Goal: Book appointment/travel/reservation

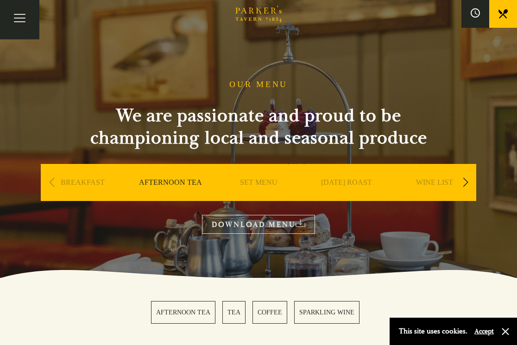
click at [171, 184] on link "AFTERNOON TEA" at bounding box center [170, 196] width 63 height 37
click at [504, 333] on button "button" at bounding box center [505, 331] width 9 height 9
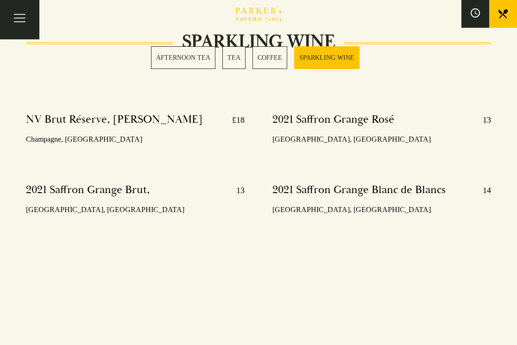
scroll to position [1980, 0]
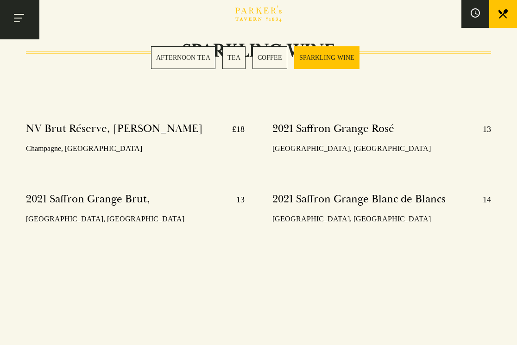
click at [26, 19] on button "Toggle navigation" at bounding box center [19, 19] width 39 height 39
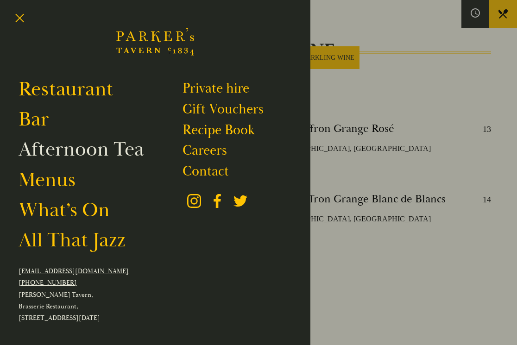
click at [82, 152] on link "Afternoon Tea" at bounding box center [82, 149] width 126 height 25
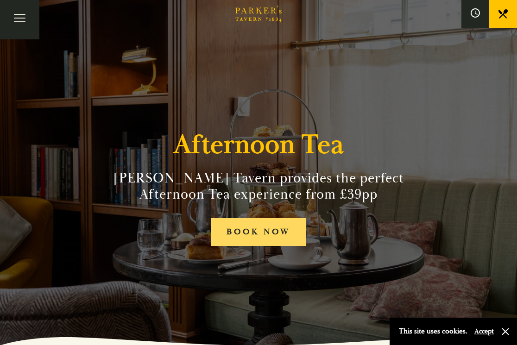
click at [269, 229] on link "BOOK NOW" at bounding box center [258, 232] width 95 height 28
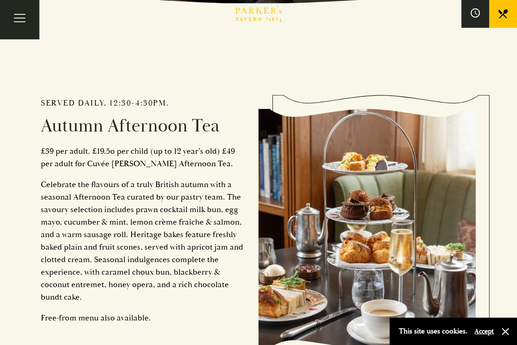
scroll to position [348, 0]
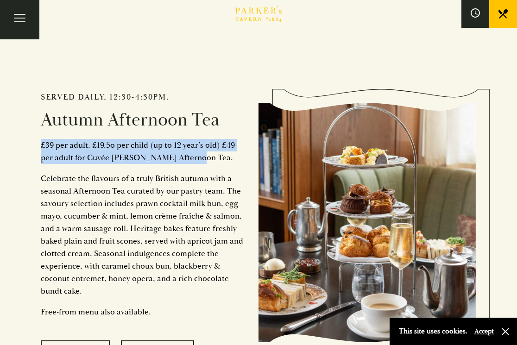
drag, startPoint x: 42, startPoint y: 144, endPoint x: 196, endPoint y: 159, distance: 154.6
click at [196, 159] on p "£39 per adult. £19.5o per child (up to 12 year’s old) £49 per adult for Cuvée […" at bounding box center [143, 151] width 204 height 25
copy p "£39 per adult. £19.5o per child (up to 12 year’s old) £49 per adult for Cuvée […"
drag, startPoint x: 171, startPoint y: 96, endPoint x: 28, endPoint y: 91, distance: 142.4
click at [28, 91] on div "Served daily, 12:30-4:30pm. Autumn Afternoon Tea £39 per adult. £19.5o per chil…" at bounding box center [259, 218] width 464 height 442
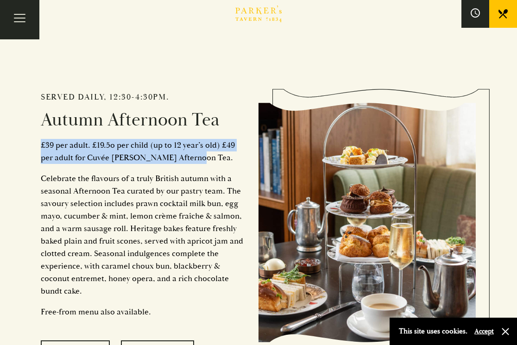
copy h2 "Served daily, 12:30-4:30pm."
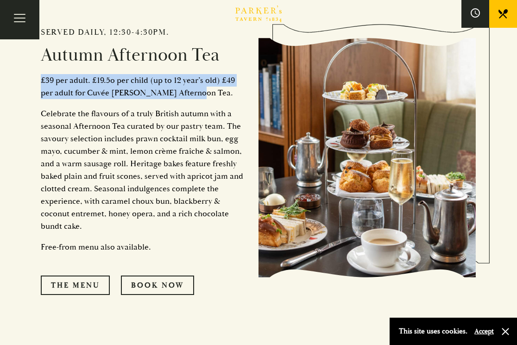
scroll to position [435, 0]
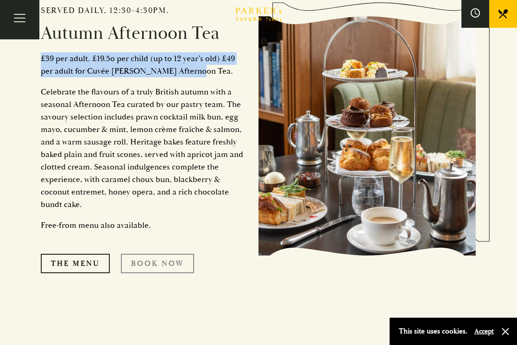
click at [183, 264] on link "Book Now" at bounding box center [157, 263] width 73 height 19
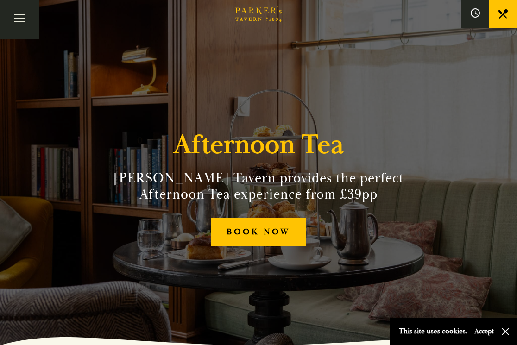
scroll to position [0, 0]
